Goal: Task Accomplishment & Management: Use online tool/utility

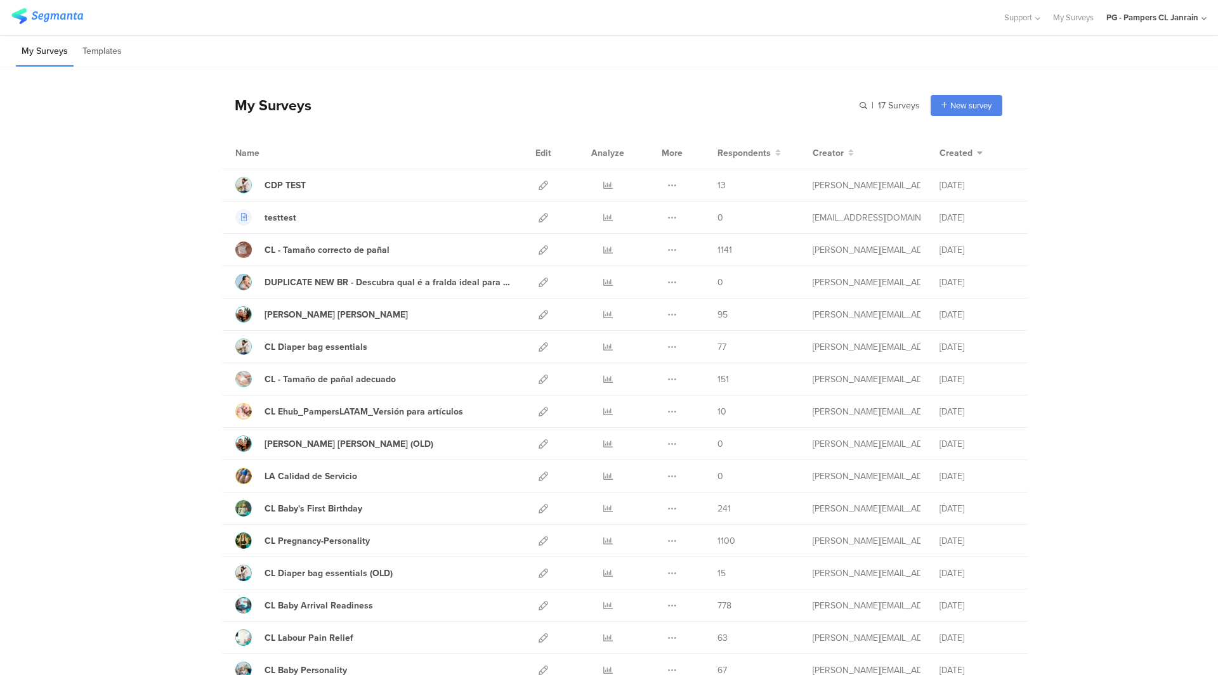
click at [733, 160] on div "Name Edit Analyze More Respondents Creator Created" at bounding box center [625, 153] width 807 height 32
click at [734, 157] on span "Respondents" at bounding box center [743, 153] width 53 height 13
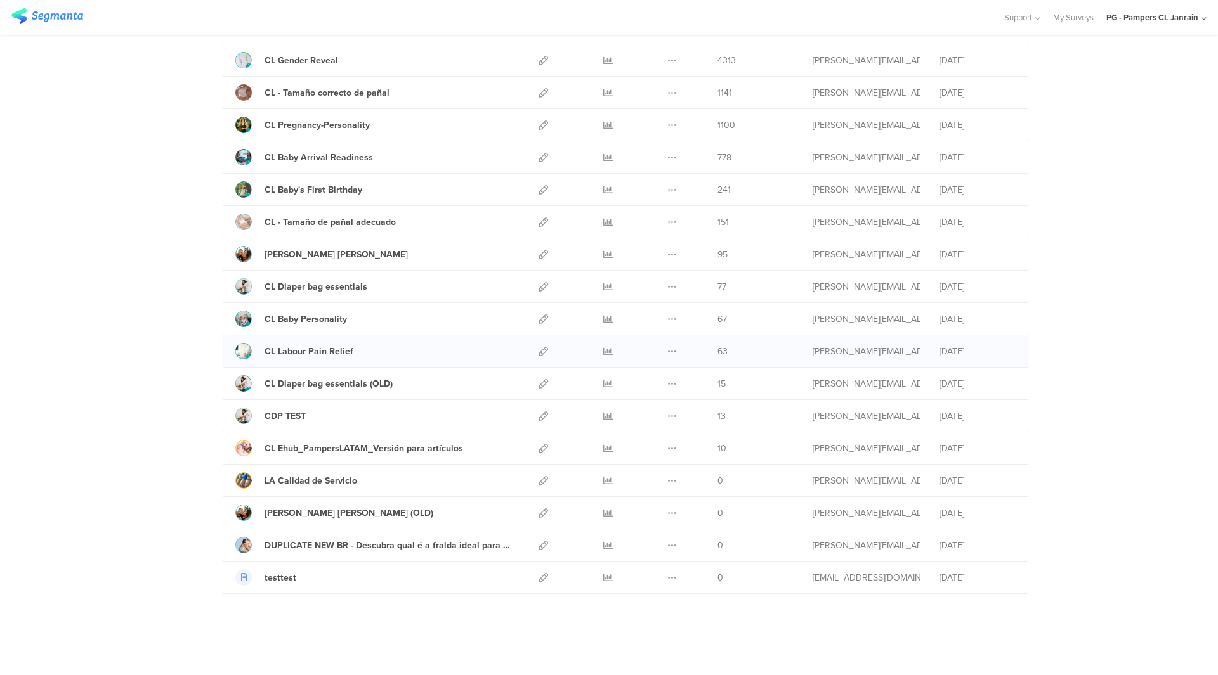
scroll to position [126, 0]
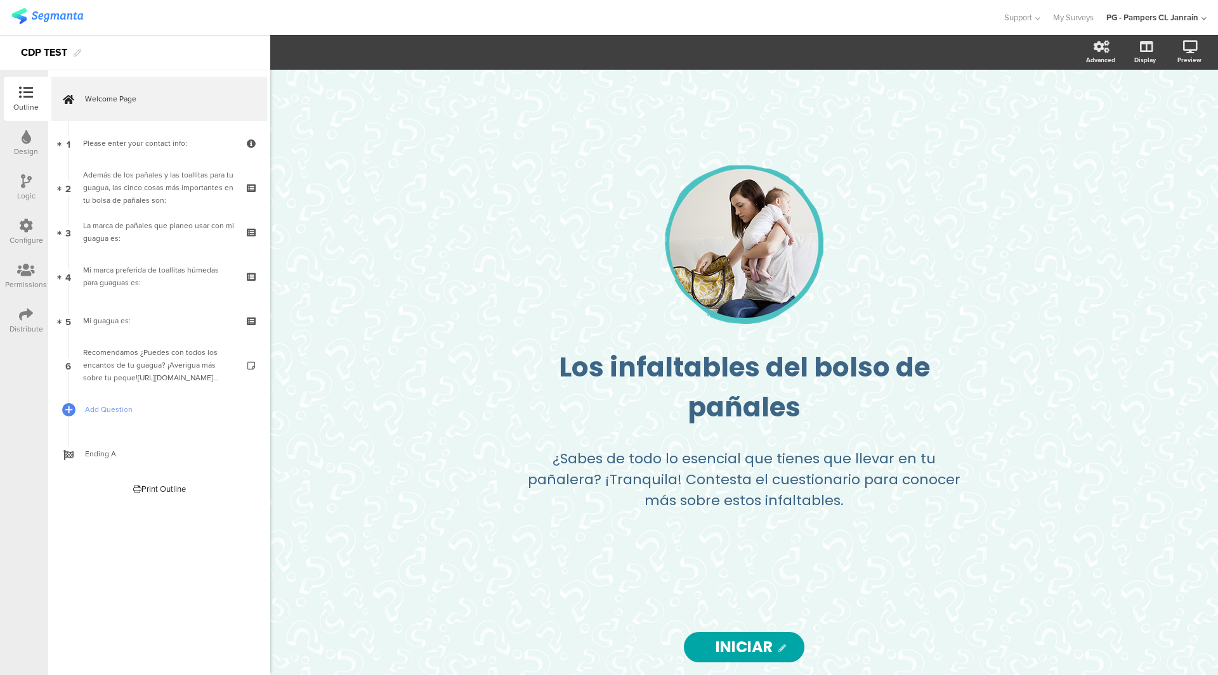
click at [27, 245] on div "Configure" at bounding box center [26, 232] width 44 height 44
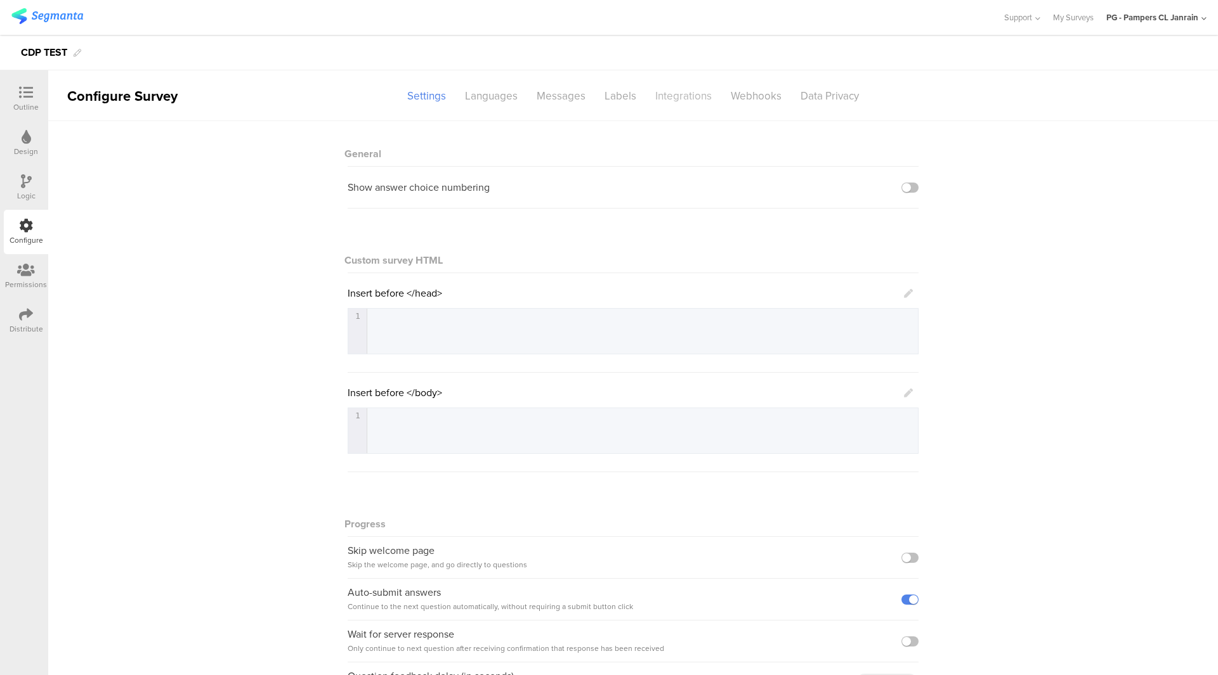
click at [679, 101] on div "Integrations" at bounding box center [683, 96] width 75 height 22
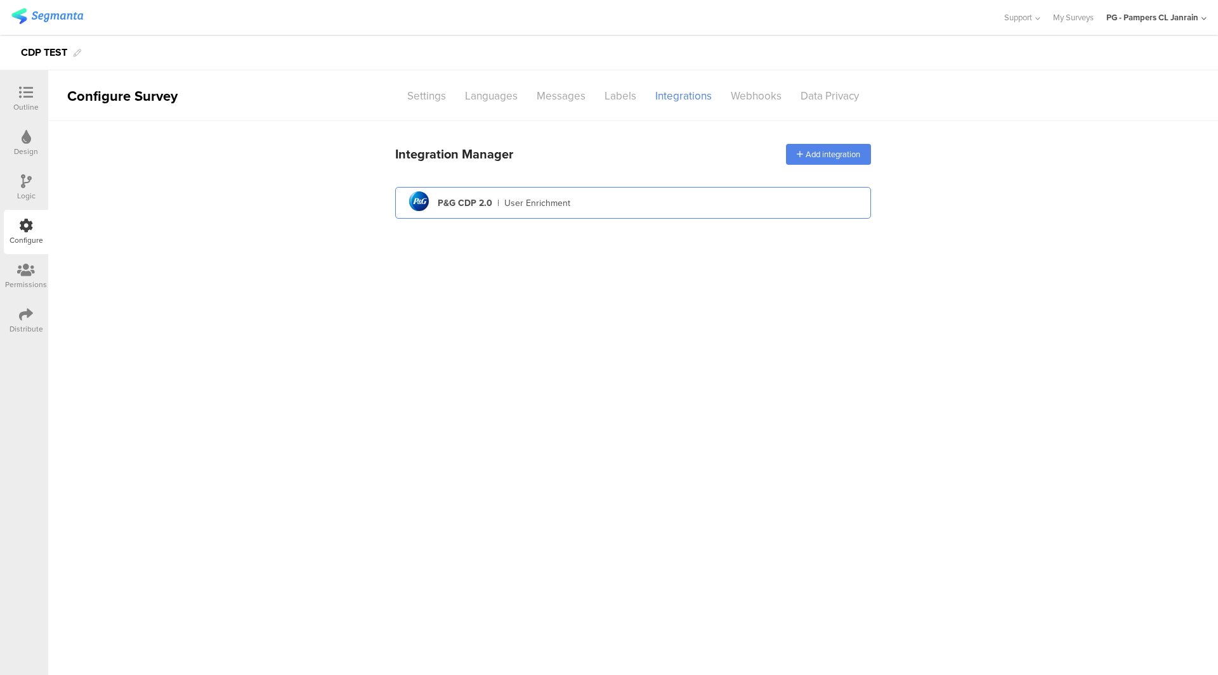
click at [620, 200] on div "pg logo P&G CDP 2.0 | User Enrichment" at bounding box center [632, 203] width 455 height 31
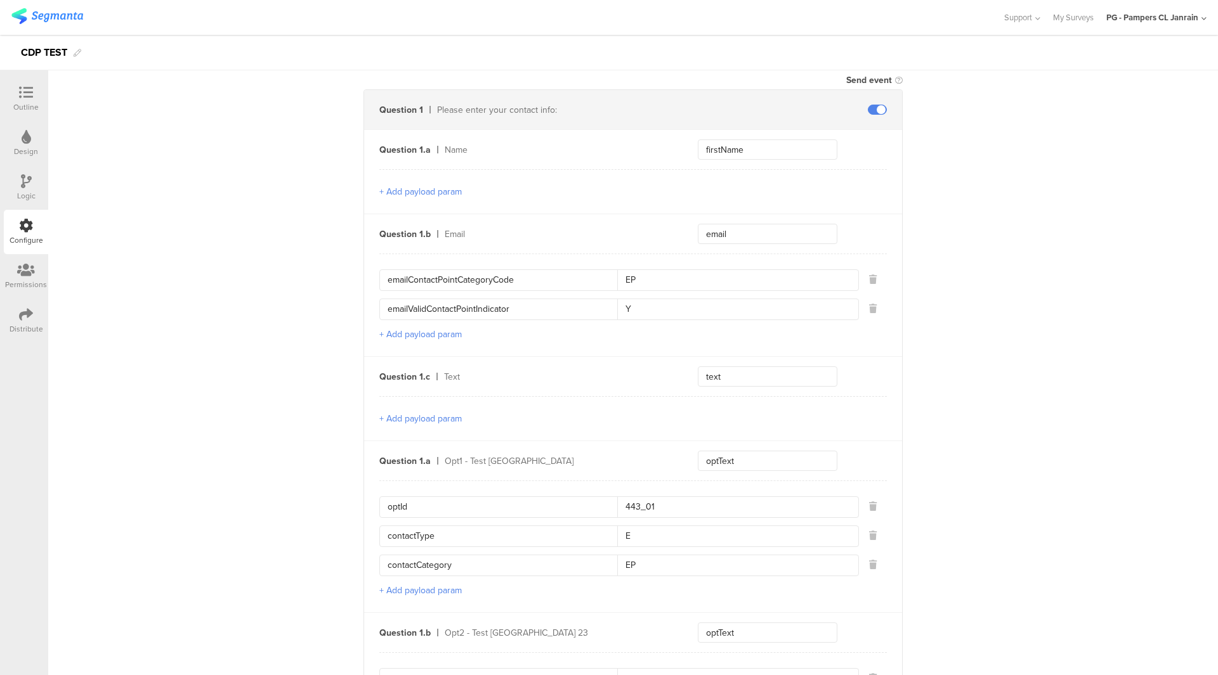
scroll to position [888, 0]
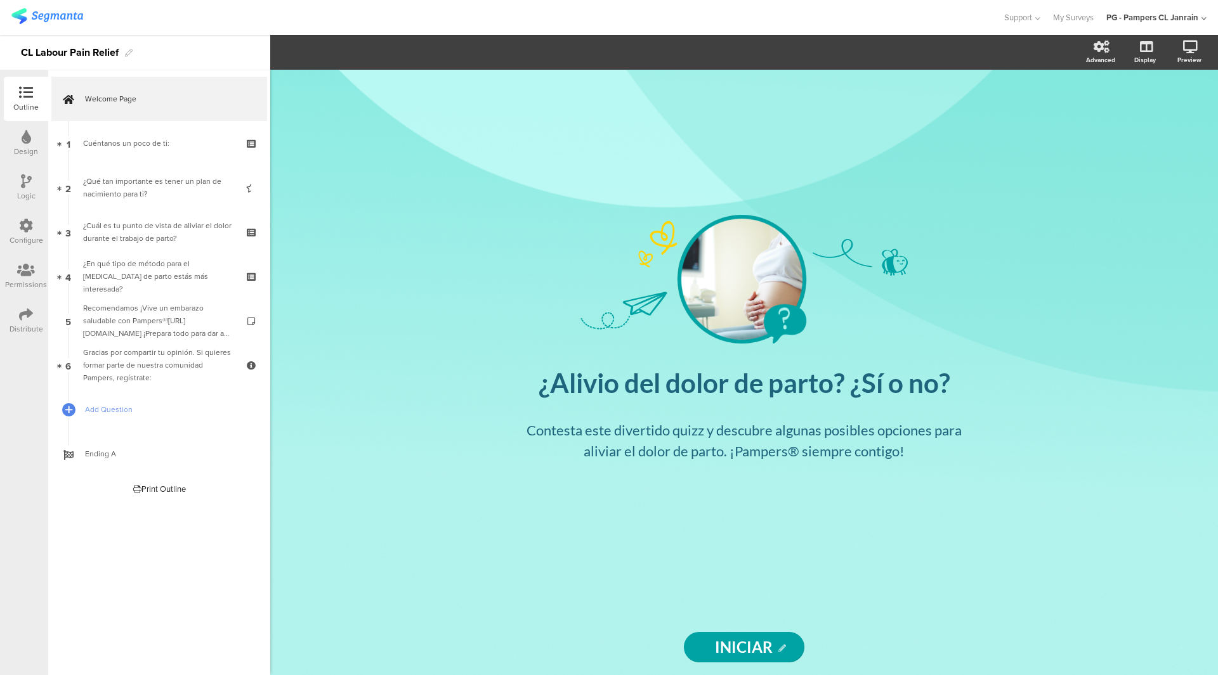
click at [10, 230] on div "Configure" at bounding box center [26, 232] width 44 height 44
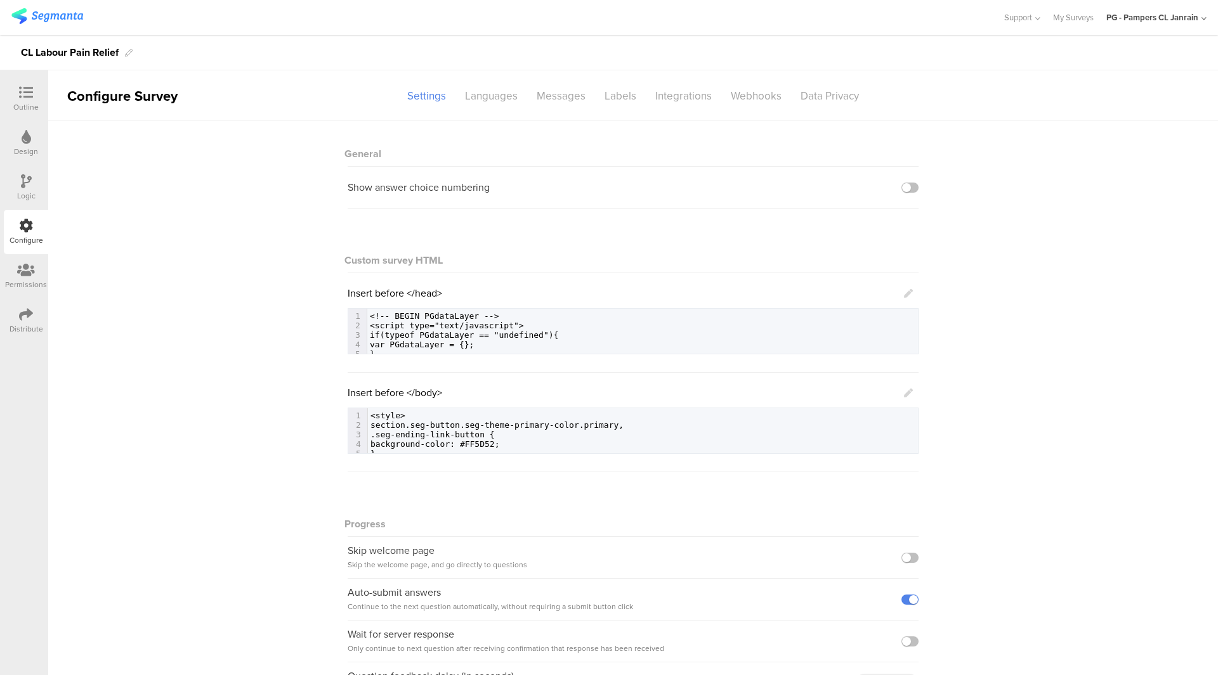
click at [692, 112] on sg-section-page-header "Configure Survey Settings Languages Messages Labels Integrations Webhooks Data …" at bounding box center [633, 95] width 1170 height 51
click at [692, 103] on div "Integrations" at bounding box center [683, 96] width 75 height 22
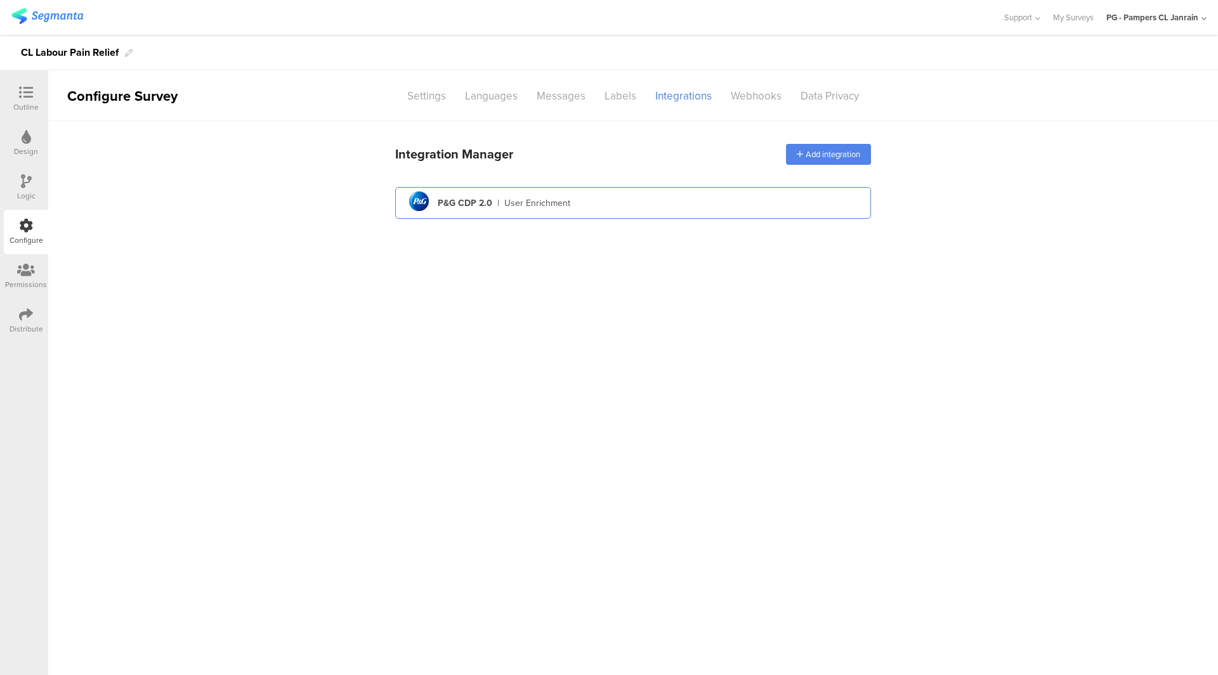
click at [666, 200] on div "pg logo P&G CDP 2.0 | User Enrichment" at bounding box center [632, 203] width 455 height 31
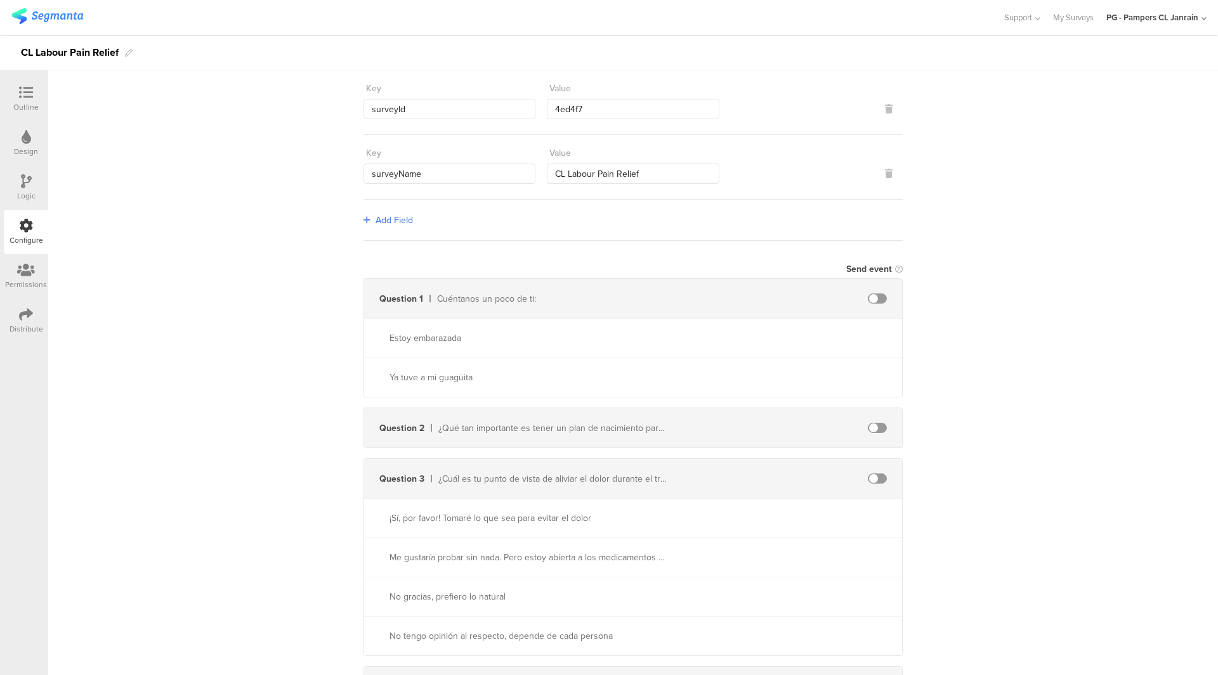
scroll to position [140, 0]
